Goal: Find specific page/section: Find specific page/section

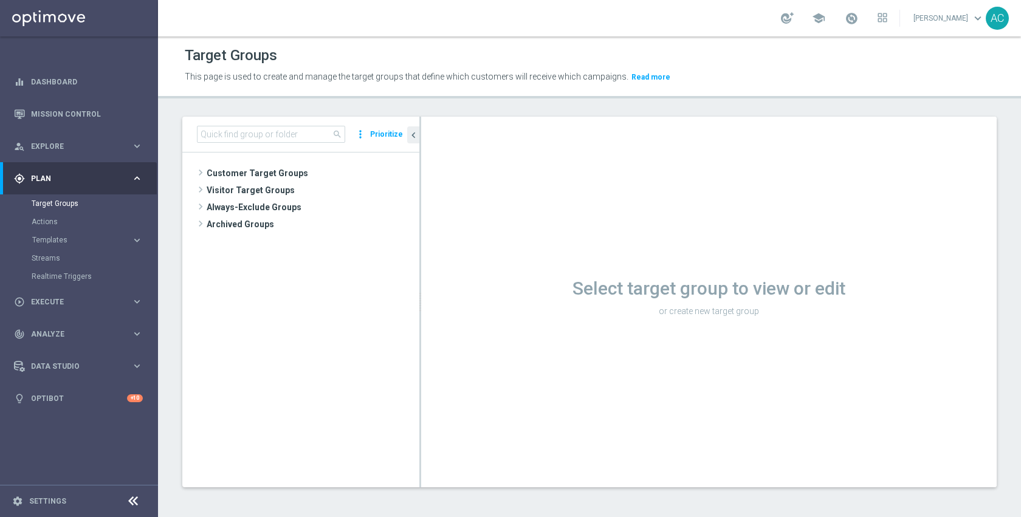
click at [293, 111] on div "Target Groups This page is used to create and manage the target groups that def…" at bounding box center [589, 276] width 863 height 481
click at [282, 180] on span "Customer Target Groups" at bounding box center [298, 173] width 183 height 17
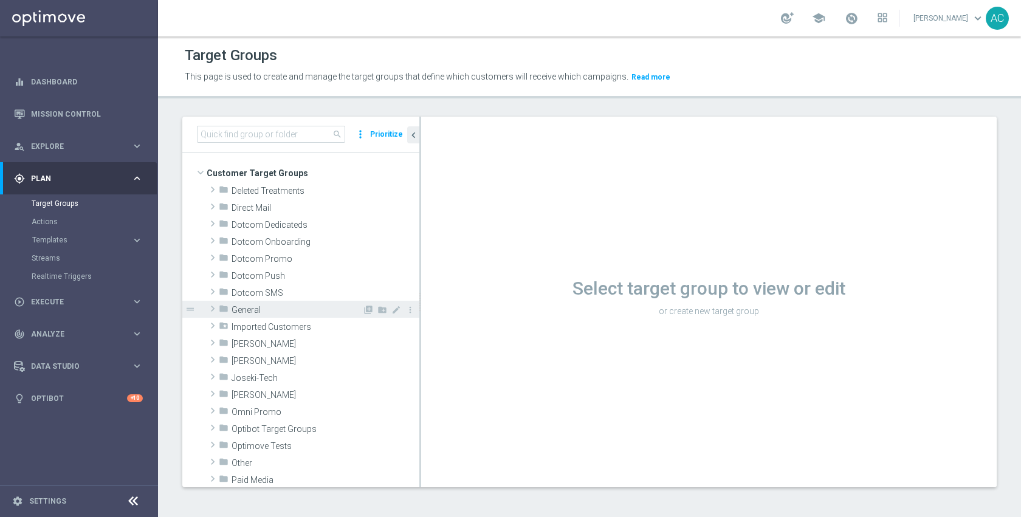
click at [274, 306] on span "General" at bounding box center [296, 310] width 131 height 10
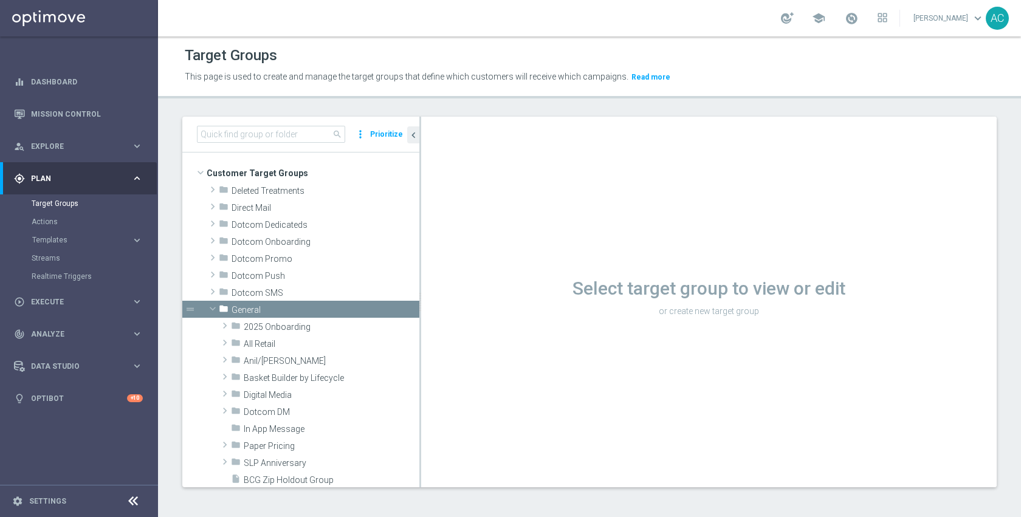
click at [453, 105] on div "Target Groups This page is used to create and manage the target groups that def…" at bounding box center [589, 276] width 863 height 481
click at [624, 101] on div "Target Groups This page is used to create and manage the target groups that def…" at bounding box center [589, 276] width 863 height 481
